Goal: Task Accomplishment & Management: Complete application form

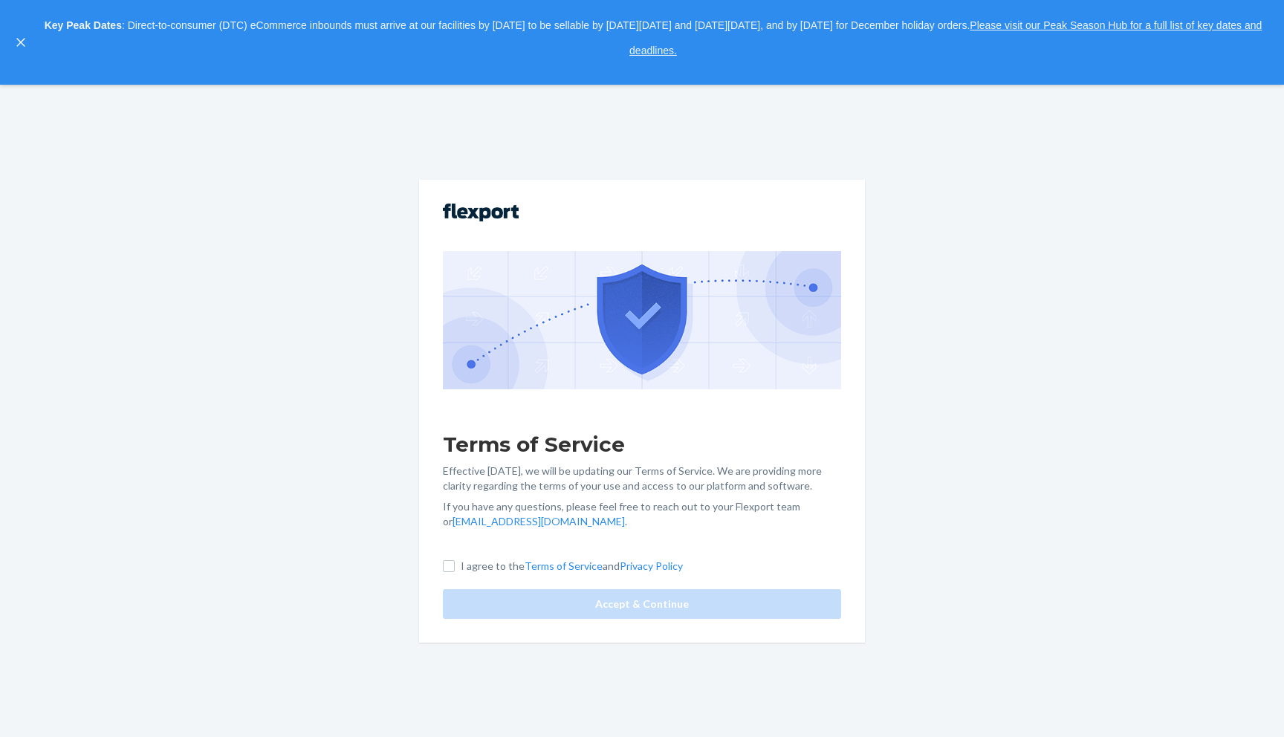
click at [459, 565] on label "I agree to the Terms of Service and Privacy Policy" at bounding box center [563, 566] width 240 height 15
click at [455, 565] on input "I agree to the Terms of Service and Privacy Policy" at bounding box center [449, 566] width 12 height 12
checkbox input "true"
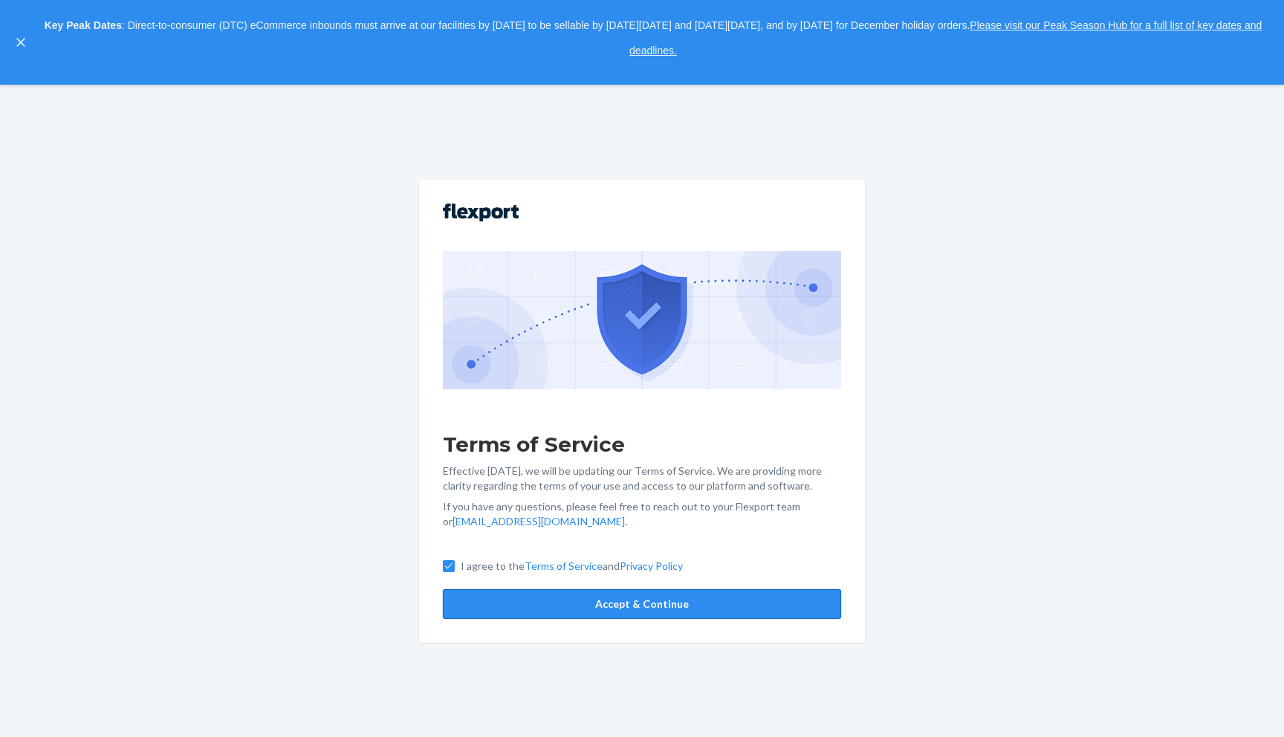
click at [559, 611] on button "Accept & Continue" at bounding box center [642, 604] width 398 height 30
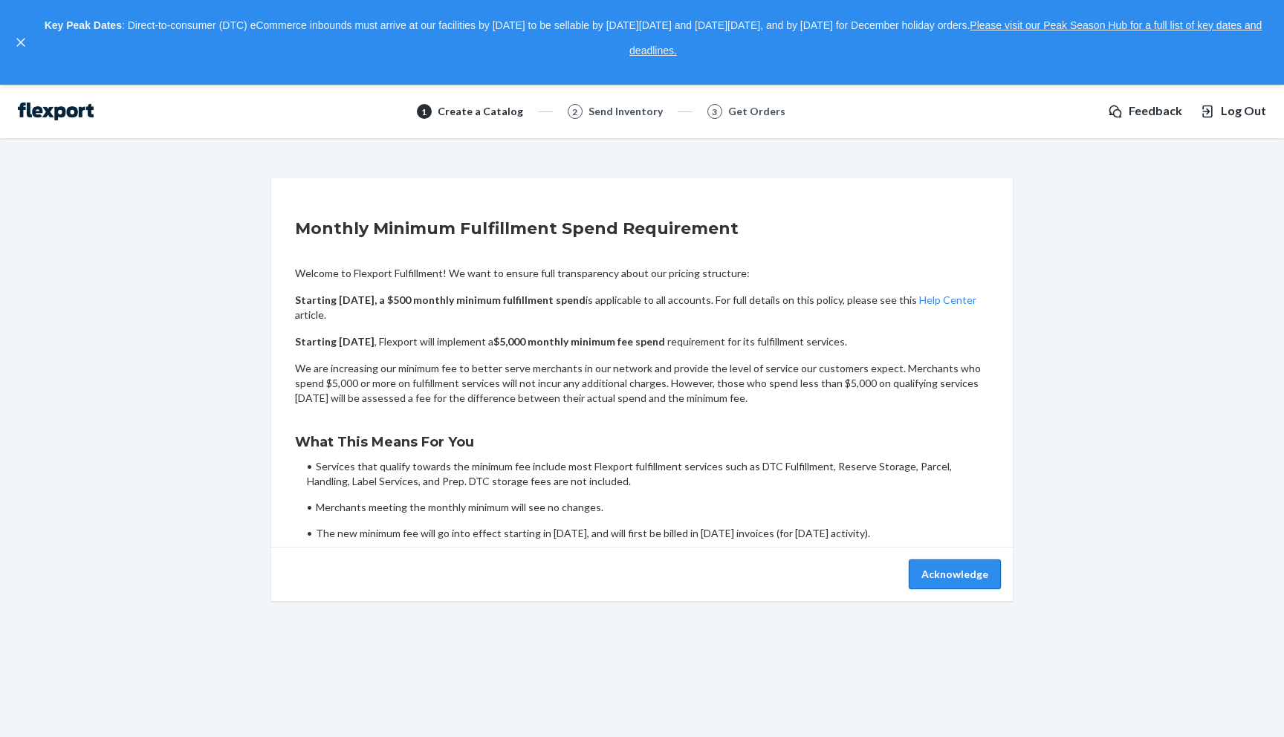
click at [945, 579] on button "Acknowledge" at bounding box center [955, 575] width 92 height 30
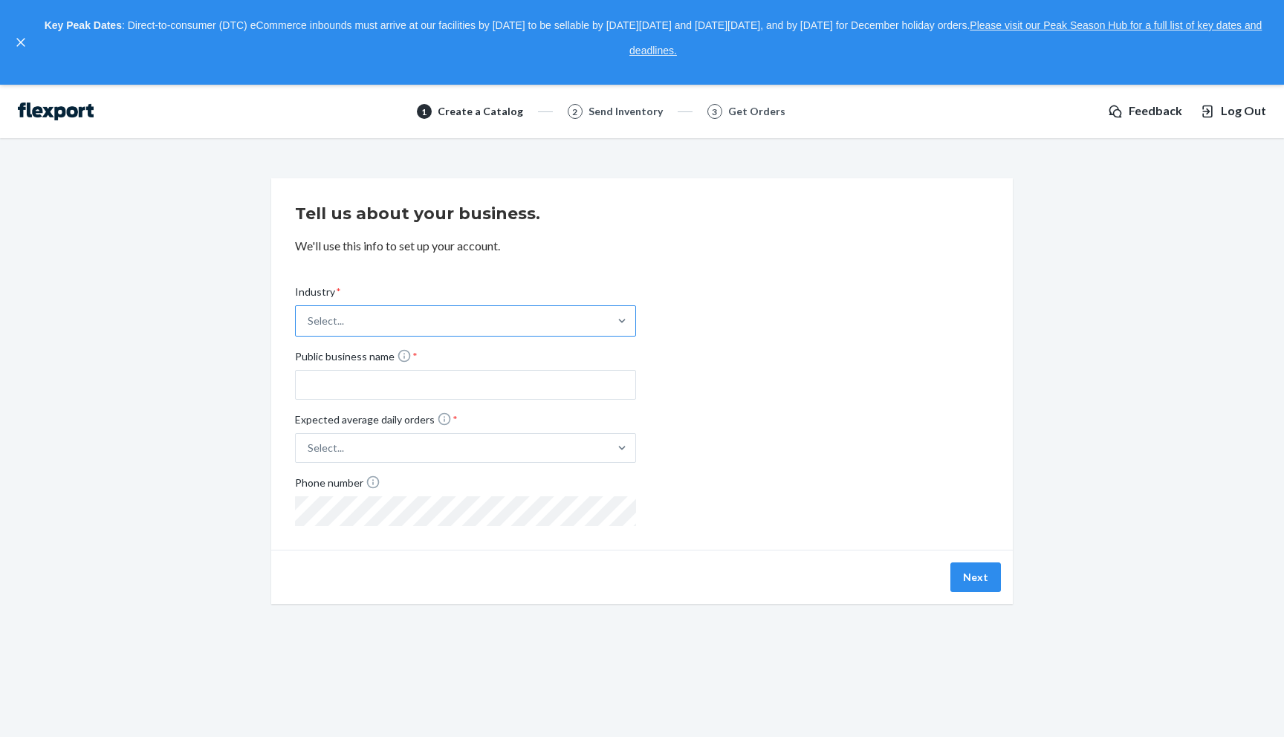
click at [563, 315] on div "Select..." at bounding box center [452, 321] width 313 height 30
click at [309, 315] on input "Industry * Select..." at bounding box center [308, 321] width 1 height 15
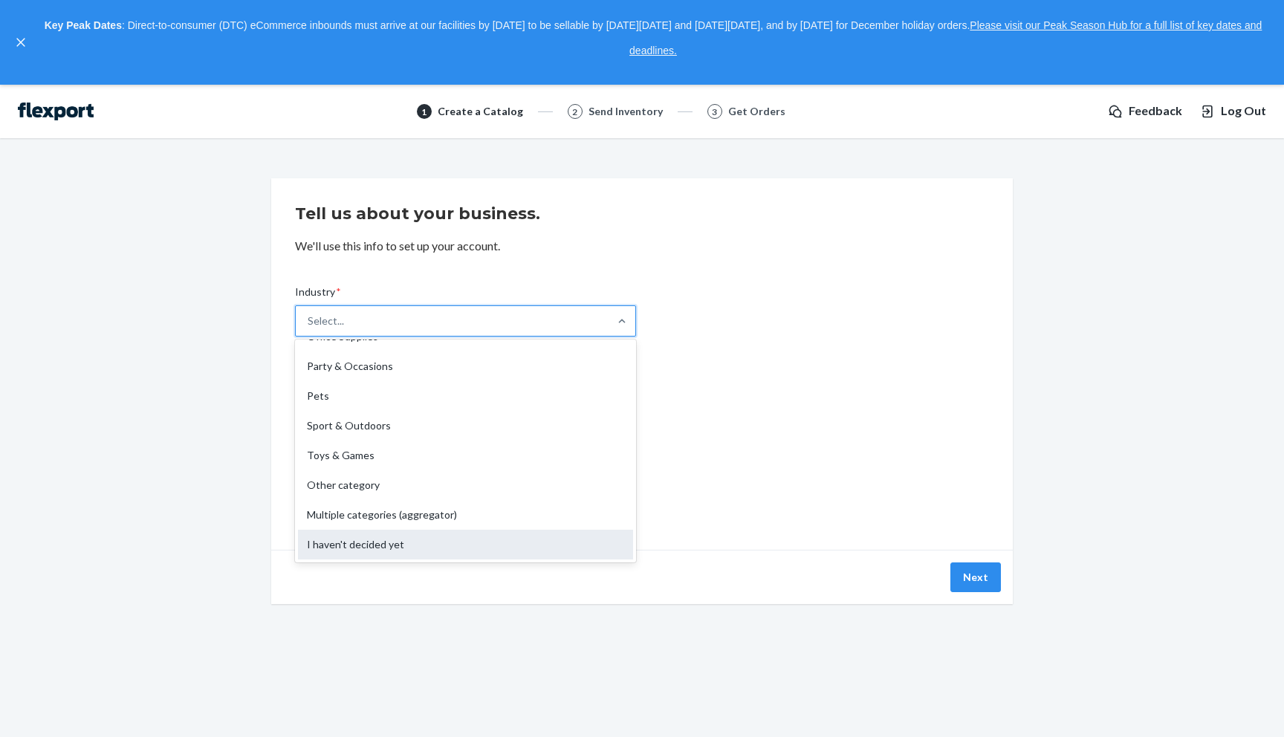
click at [469, 558] on div "I haven't decided yet" at bounding box center [465, 545] width 335 height 30
click at [309, 329] on input "Industry * option I haven't decided yet focused, 19 of 19. 19 results available…" at bounding box center [308, 321] width 1 height 15
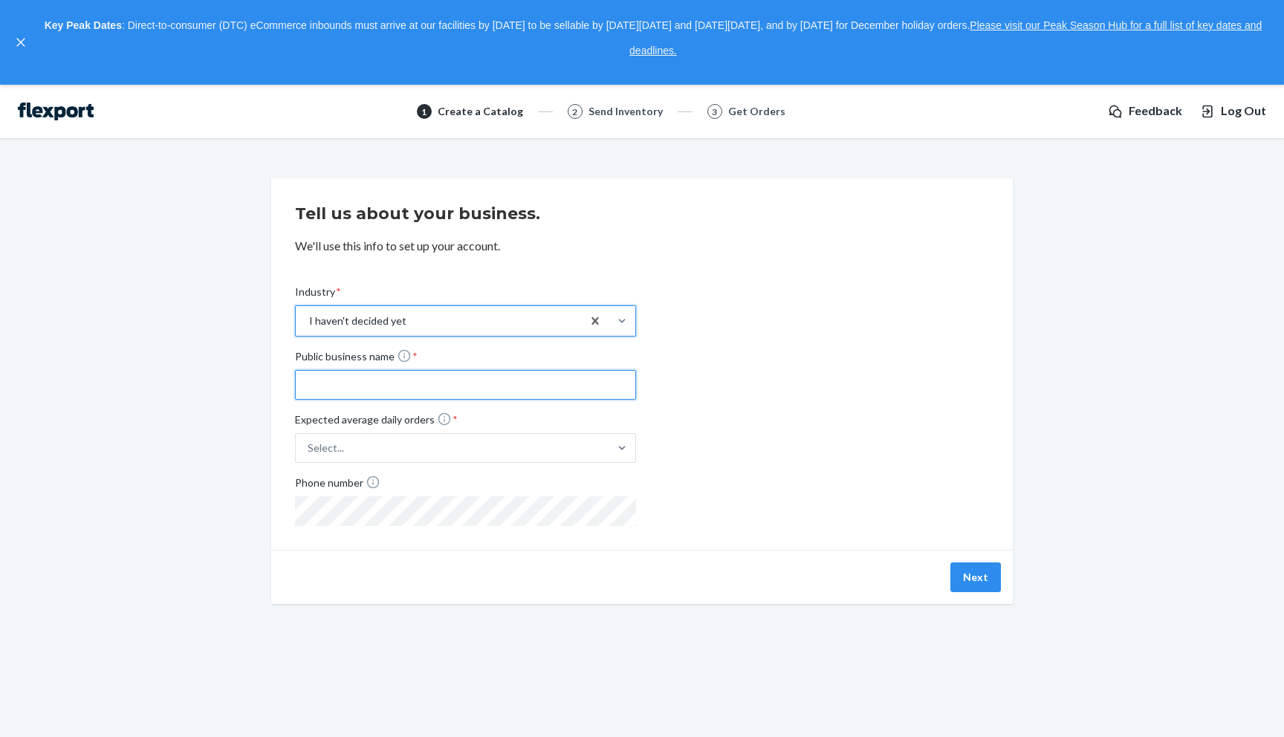
click at [490, 378] on input "Public business name *" at bounding box center [465, 385] width 341 height 30
type input "ztao test"
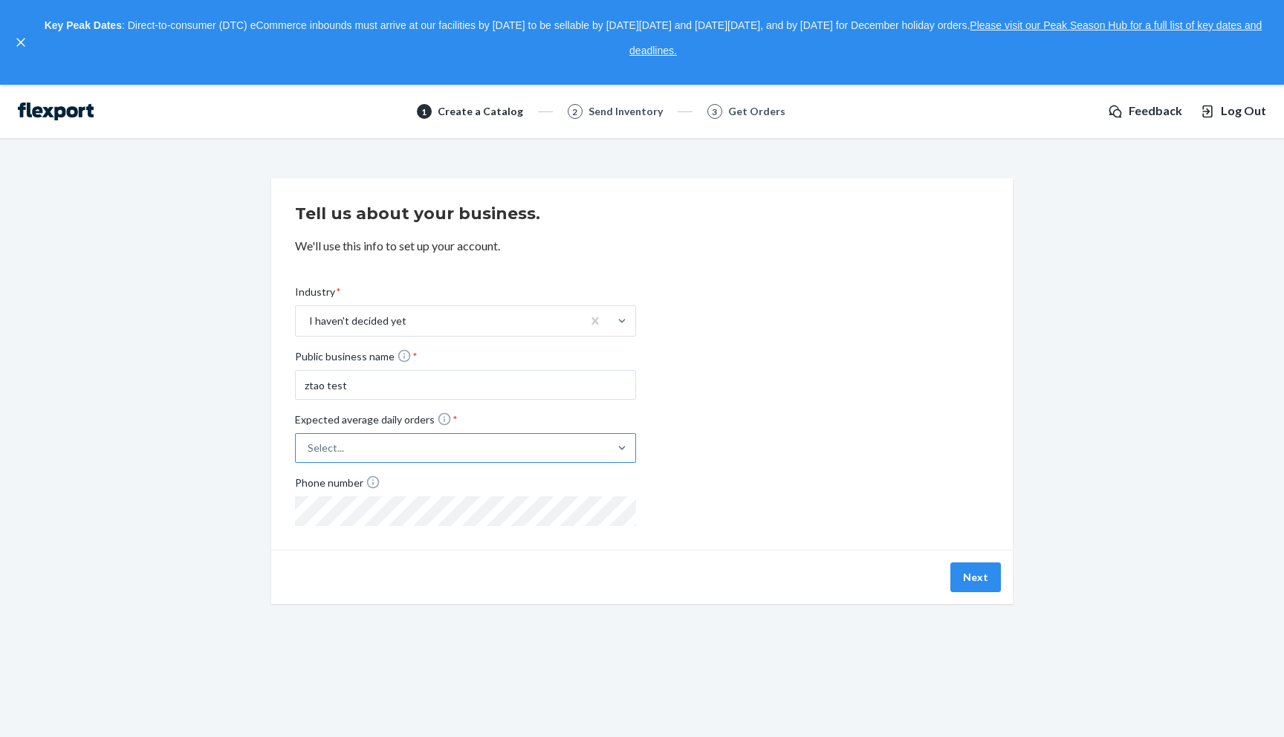
click at [485, 459] on div "Select..." at bounding box center [452, 448] width 313 height 27
click at [234, 448] on input "Expected average daily orders * Select..." at bounding box center [234, 448] width 0 height 0
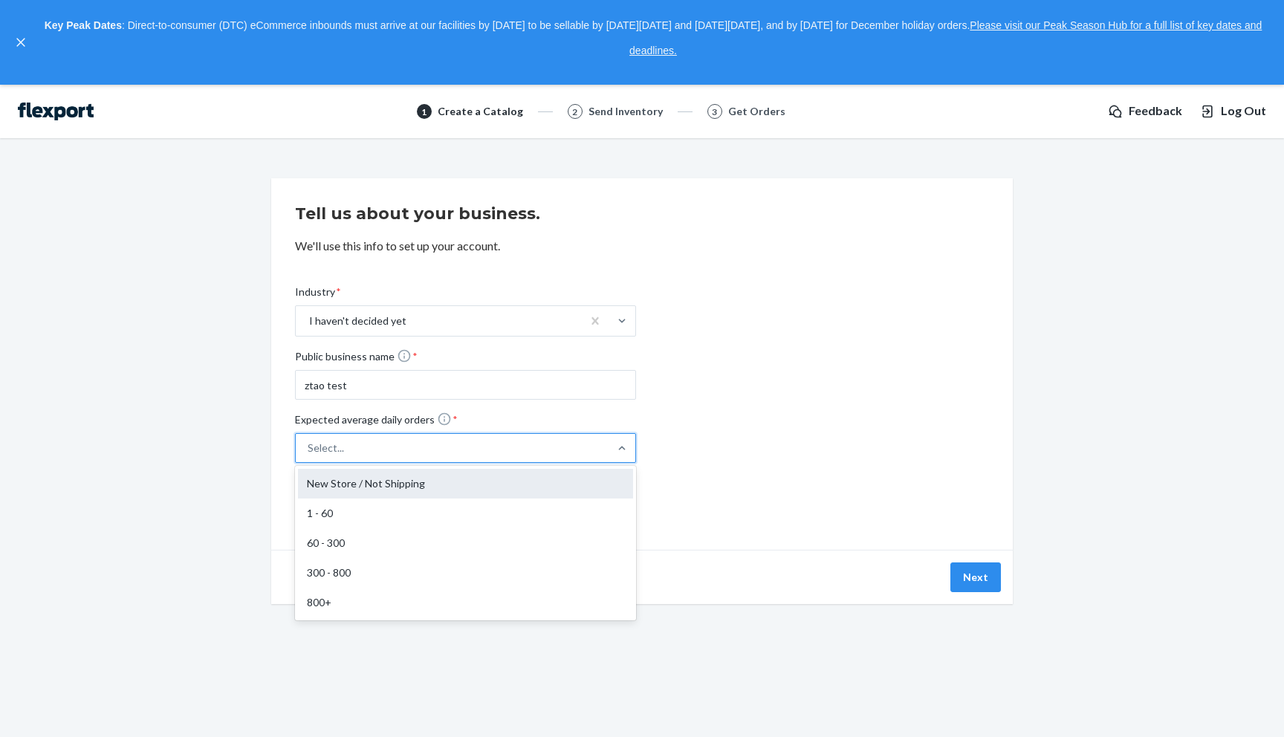
click at [476, 493] on div "New Store / Not Shipping" at bounding box center [465, 484] width 335 height 30
click at [234, 448] on input "Expected average daily orders * option New Store / Not Shipping focused, 1 of 5…" at bounding box center [234, 448] width 0 height 0
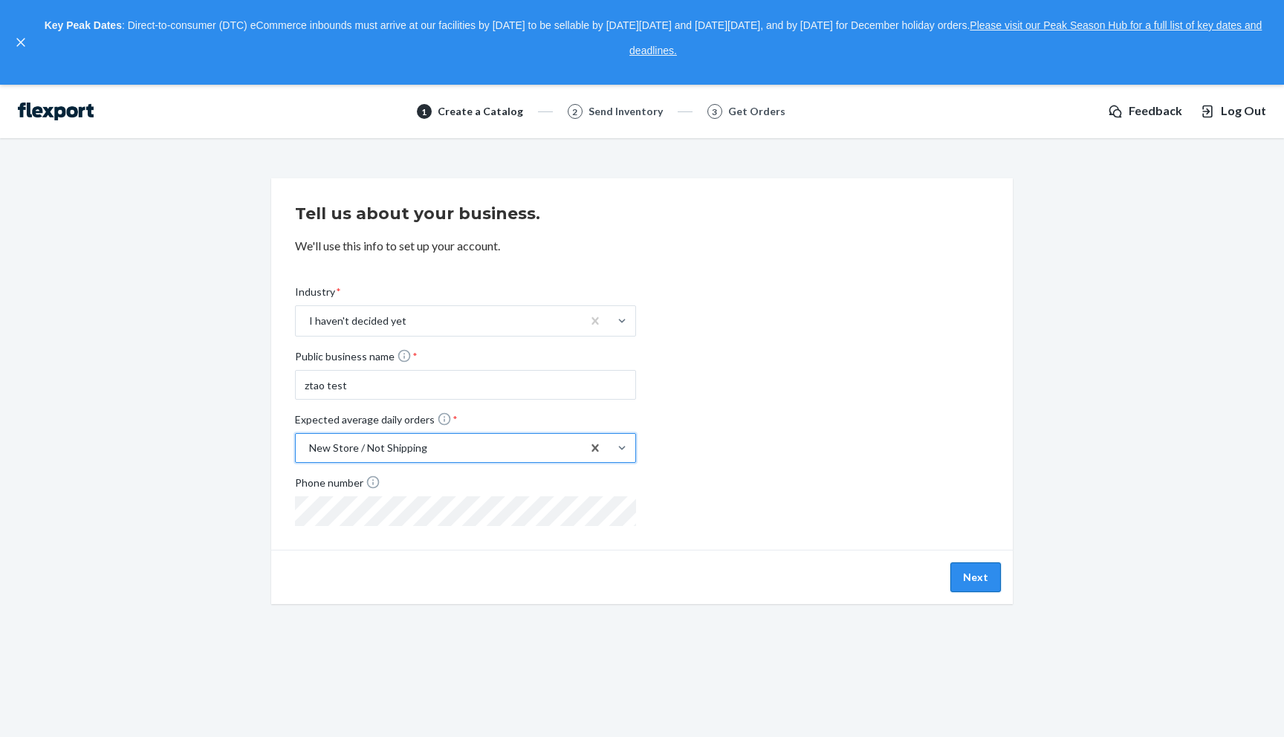
click at [986, 577] on button "Next" at bounding box center [976, 578] width 51 height 30
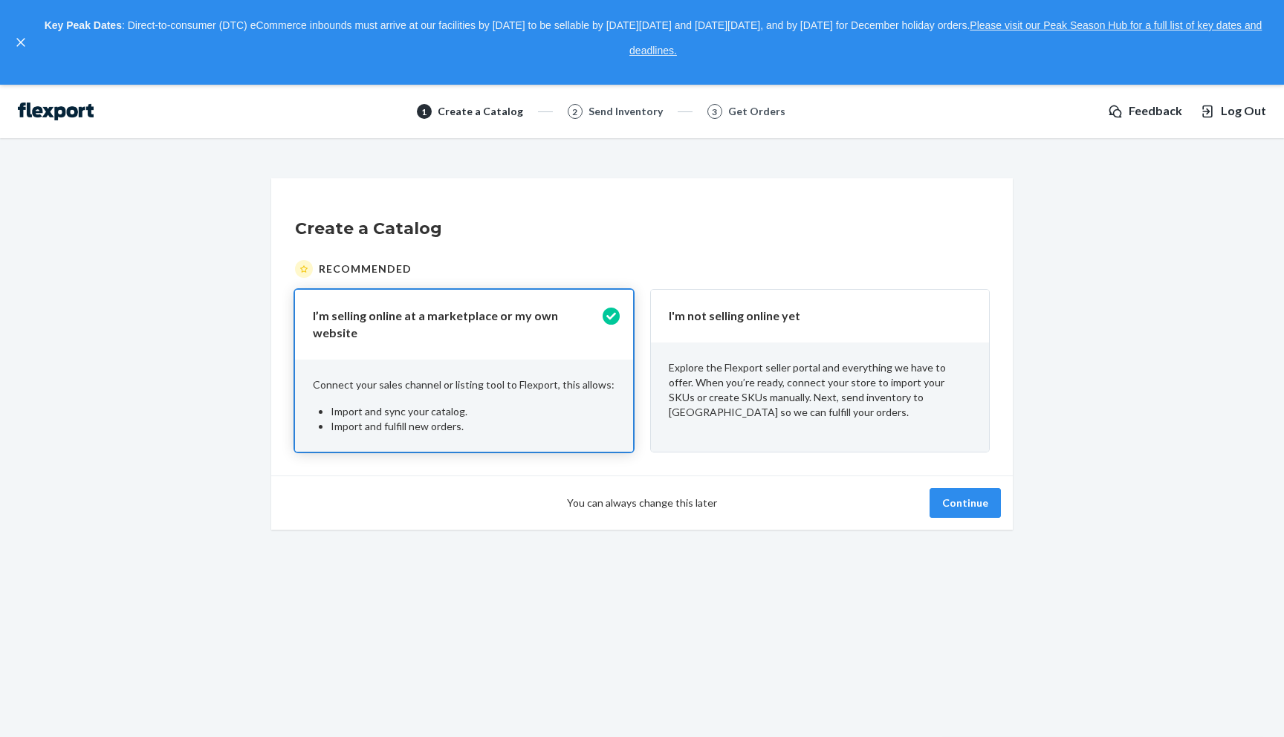
click at [842, 378] on p "Explore the Flexport seller portal and everything we have to offer. When you’re…" at bounding box center [820, 389] width 302 height 59
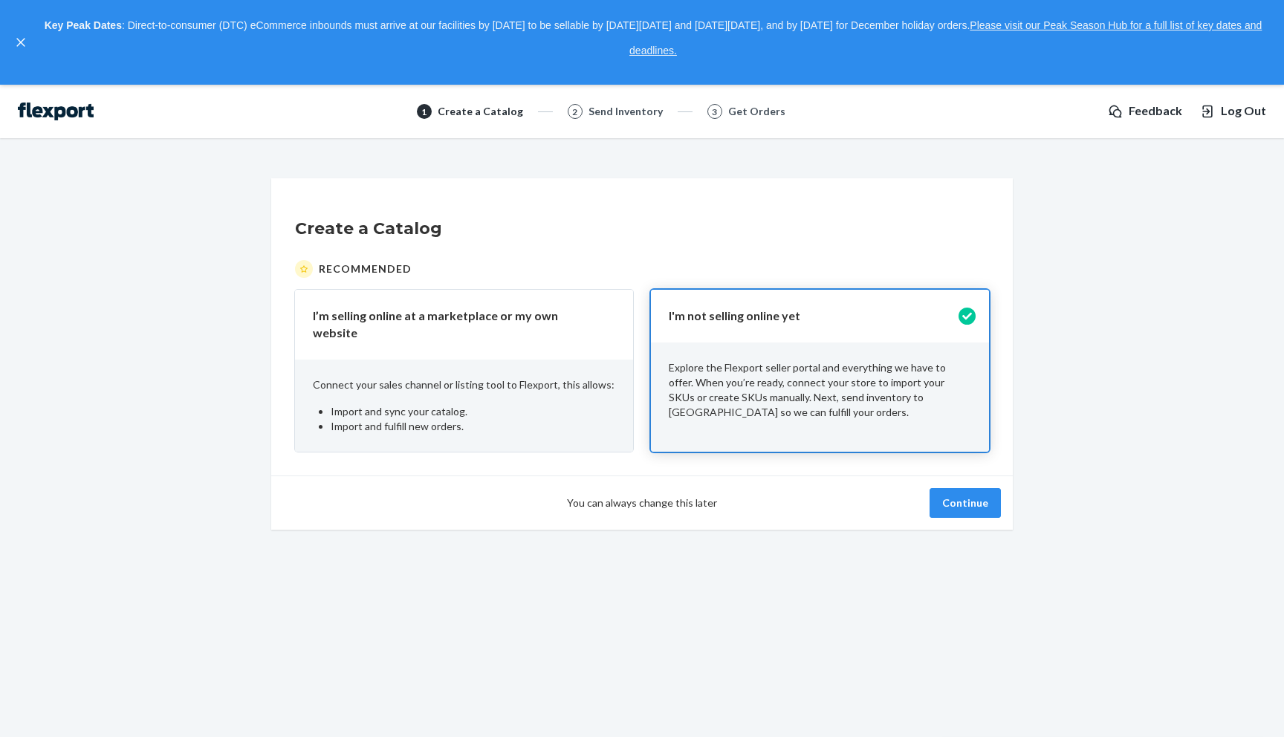
click at [523, 320] on p "I’m selling online at a marketplace or my own website" at bounding box center [455, 325] width 285 height 34
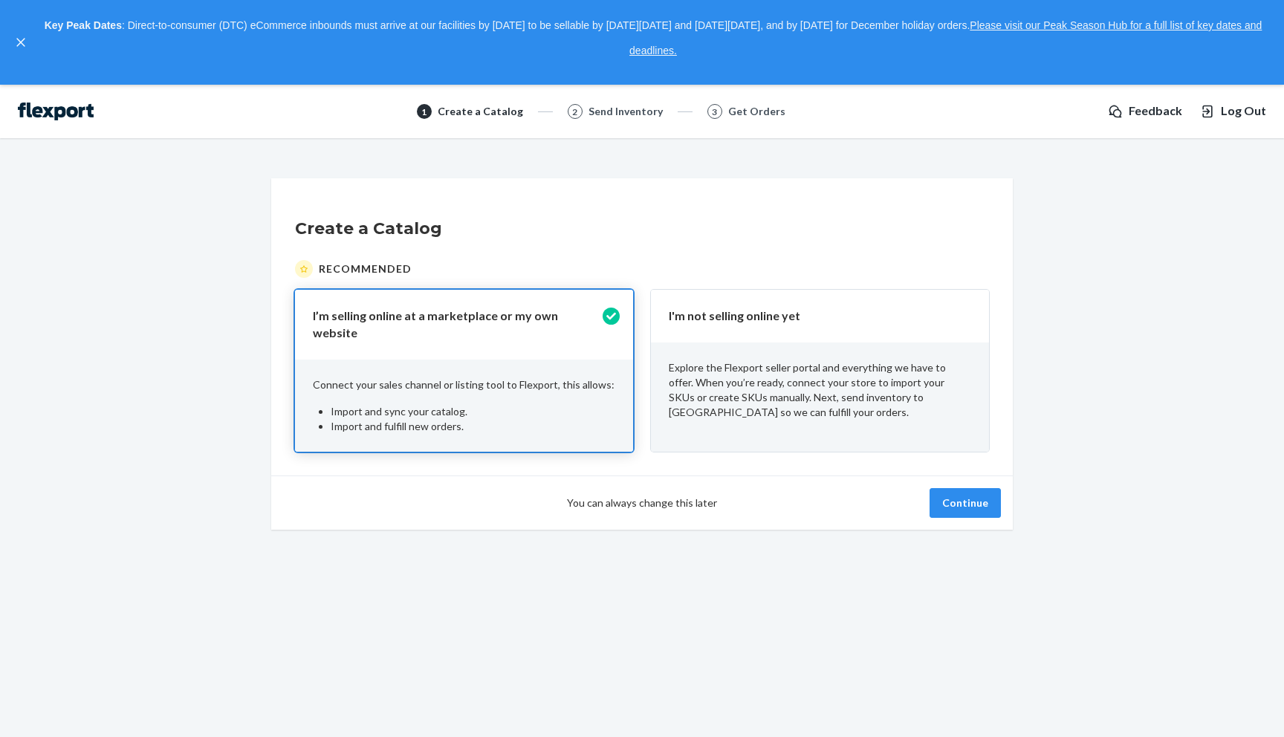
click at [836, 394] on p "Explore the Flexport seller portal and everything we have to offer. When you’re…" at bounding box center [820, 389] width 302 height 59
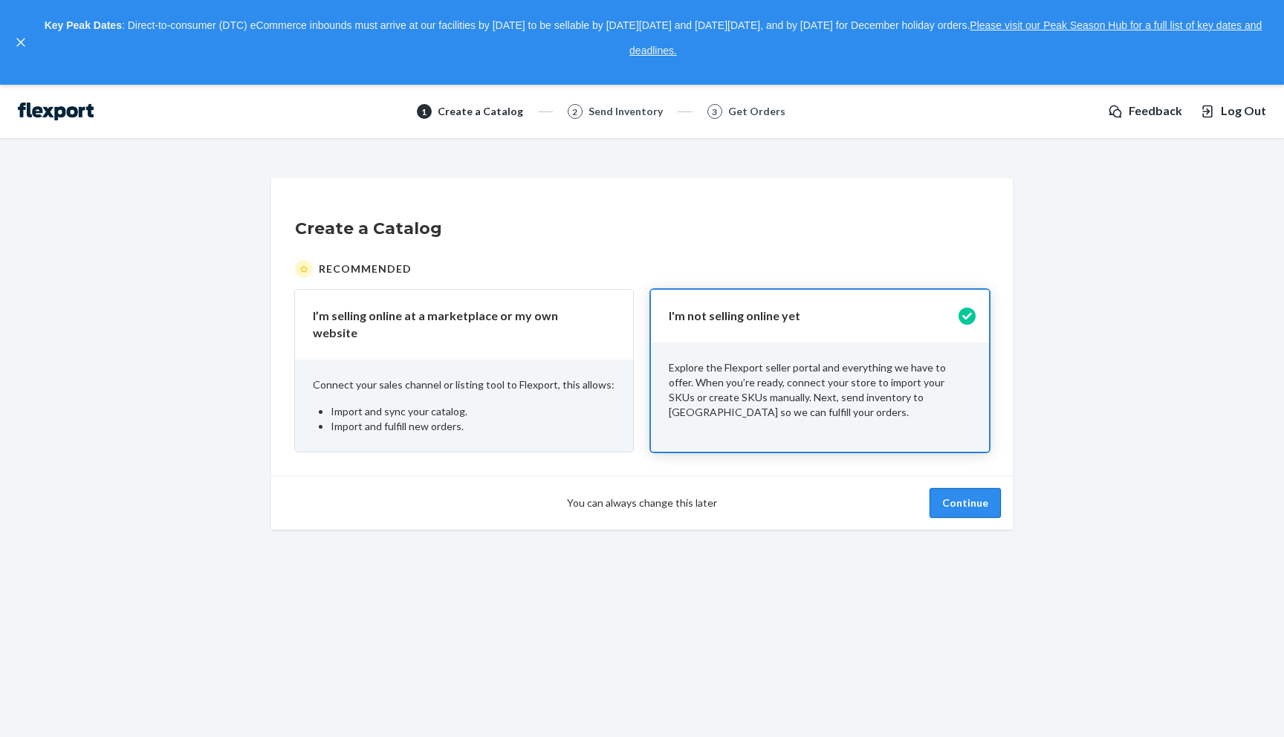
click at [961, 503] on button "Continue" at bounding box center [965, 503] width 71 height 30
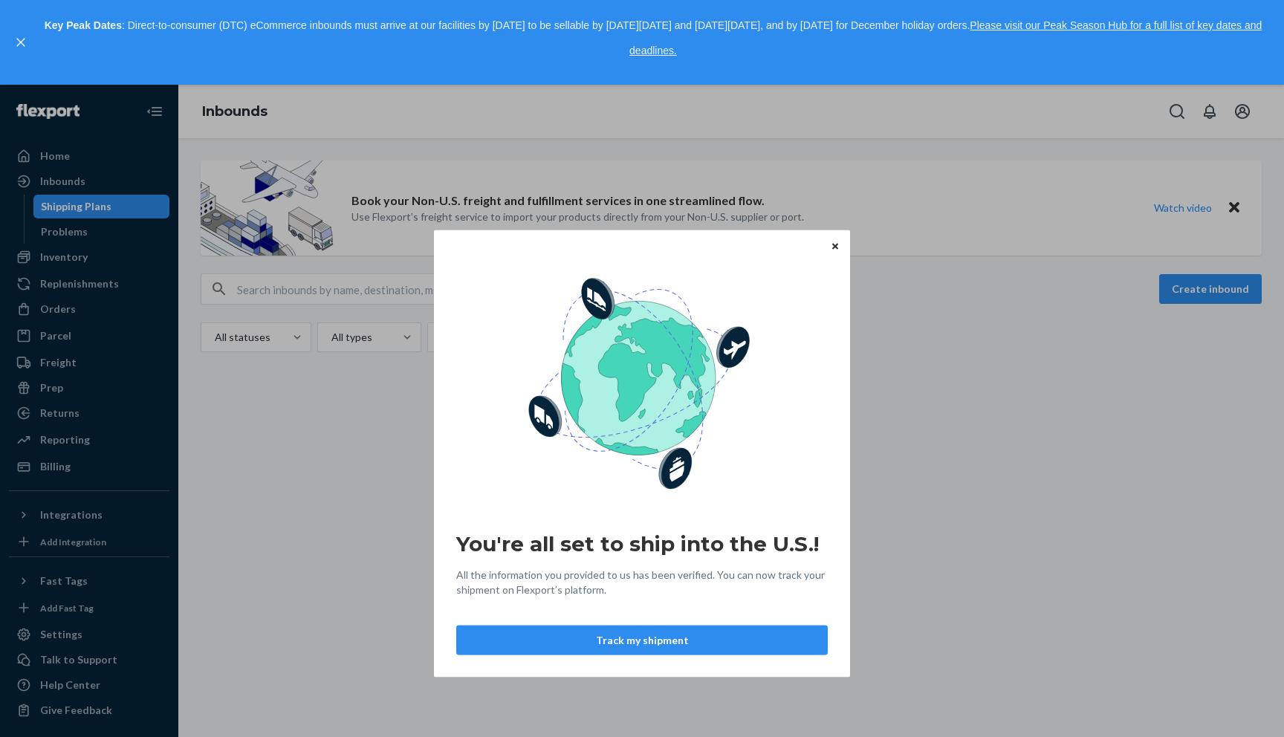
click at [837, 244] on icon "Close" at bounding box center [835, 246] width 6 height 6
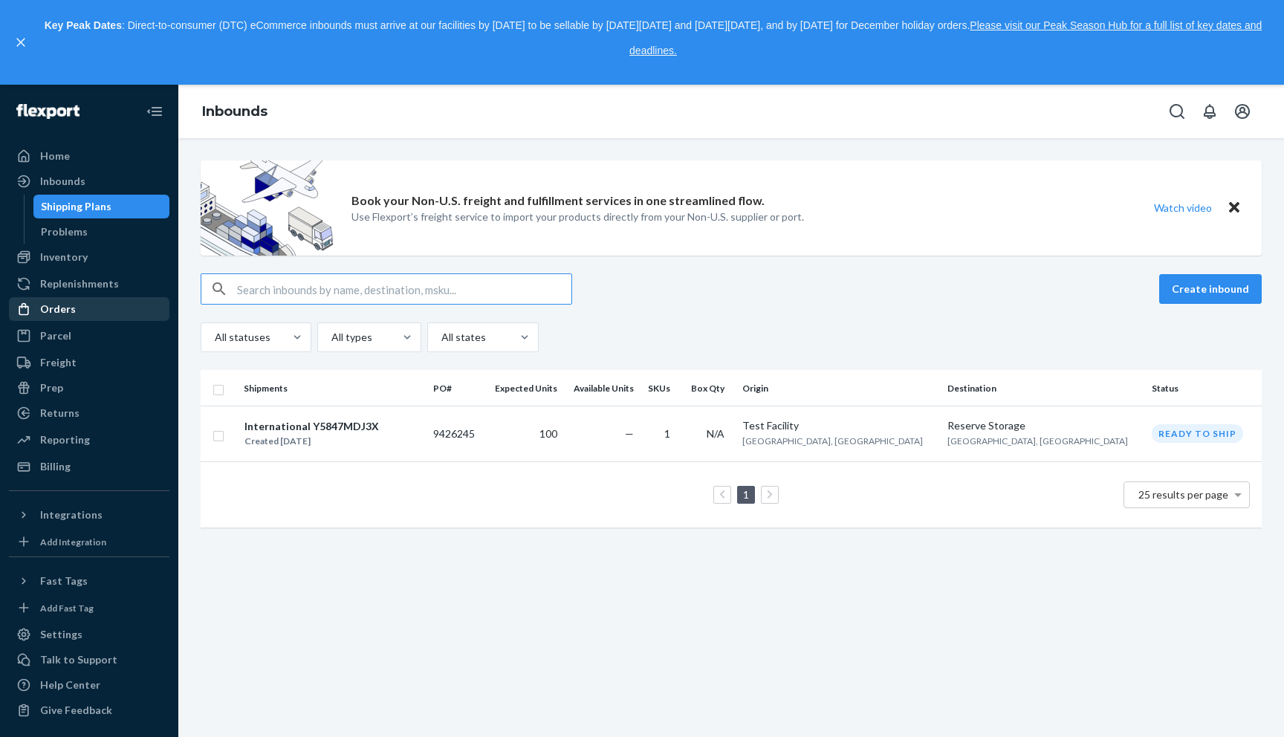
scroll to position [3, 0]
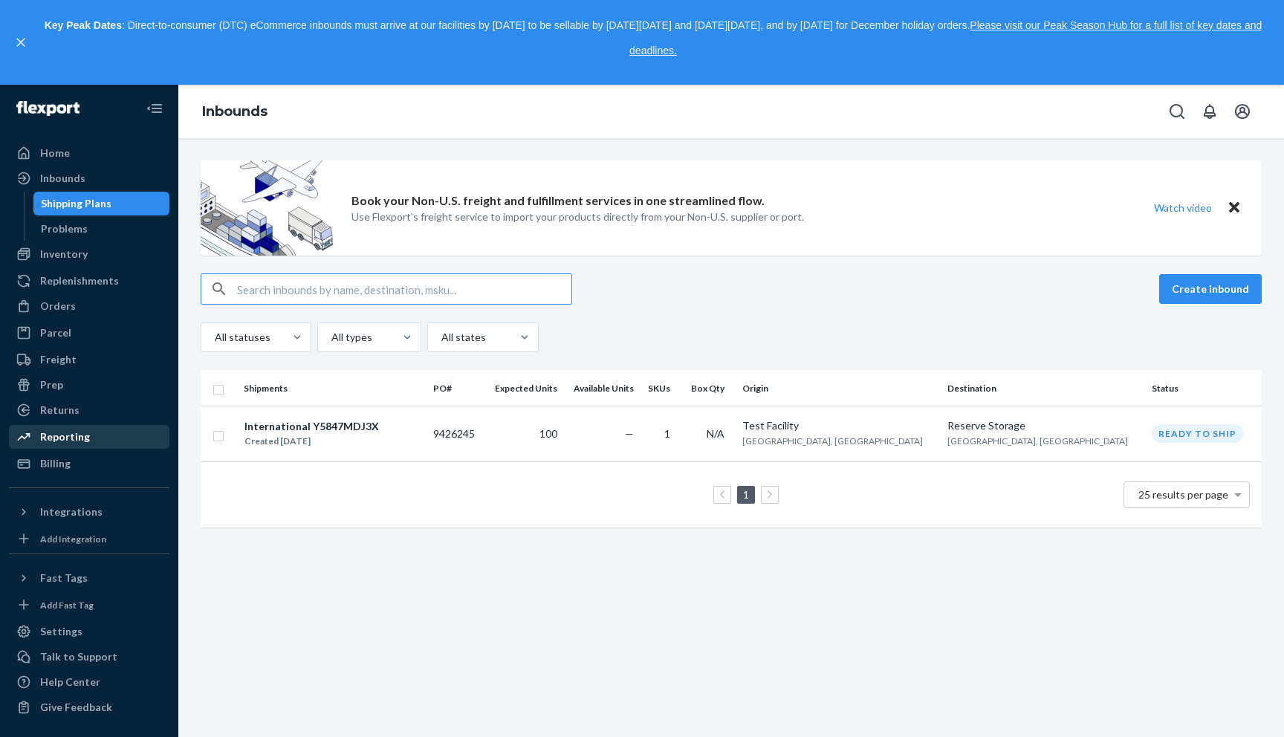
click at [88, 441] on div "Reporting" at bounding box center [89, 437] width 158 height 21
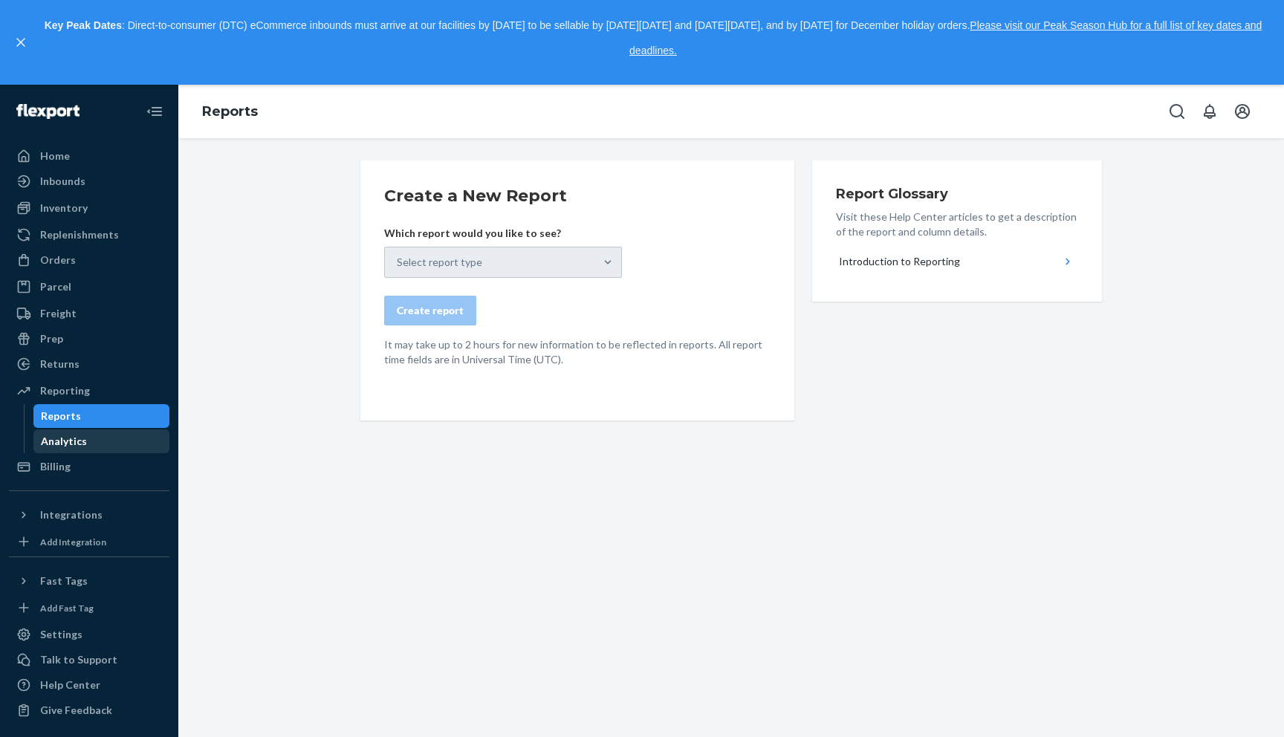
click at [80, 441] on div "Analytics" at bounding box center [64, 441] width 46 height 15
